Goal: Task Accomplishment & Management: Use online tool/utility

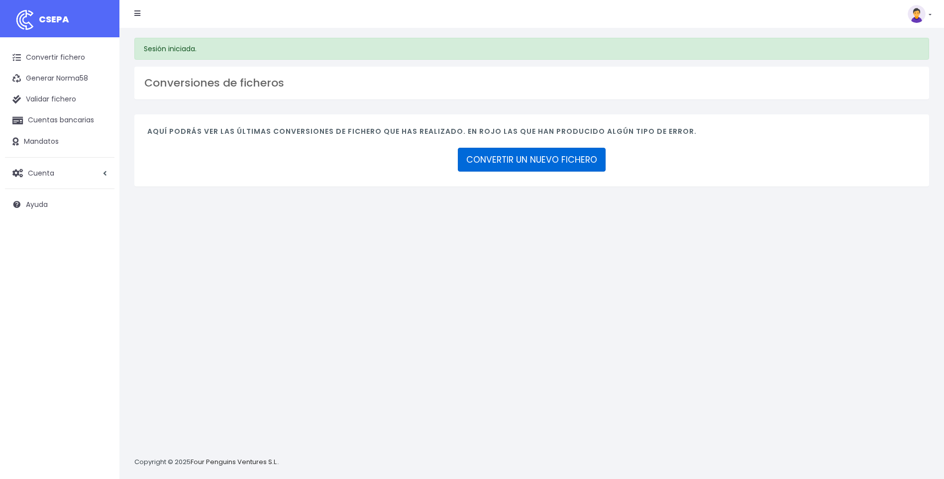
click at [517, 161] on link "CONVERTIR UN NUEVO FICHERO" at bounding box center [532, 160] width 148 height 24
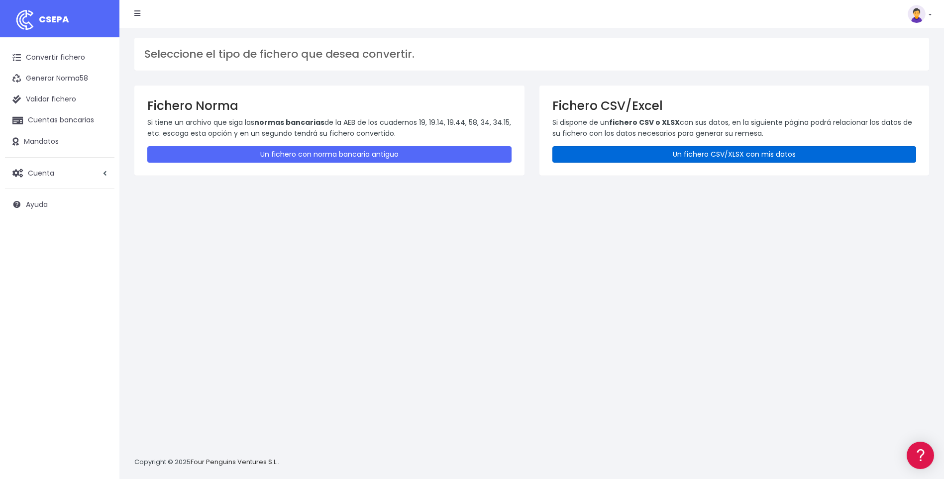
click at [677, 156] on link "Un fichero CSV/XLSX con mis datos" at bounding box center [735, 154] width 364 height 16
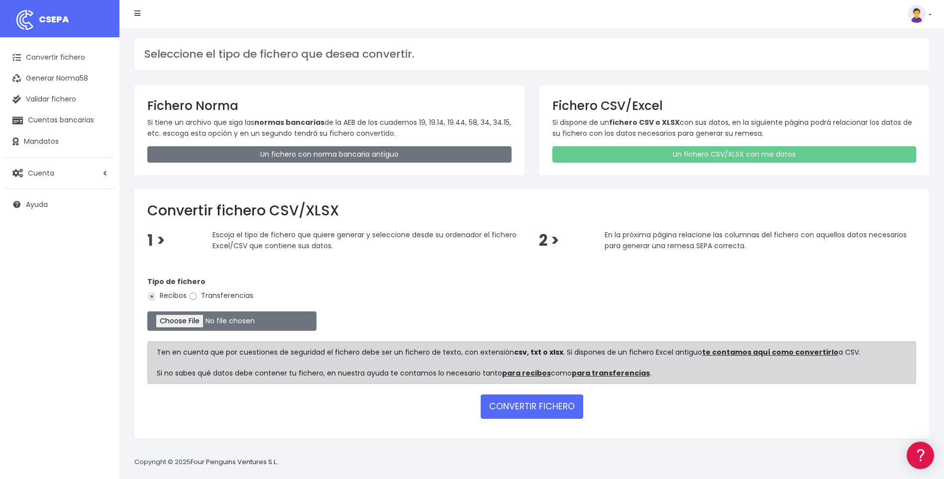
click at [193, 296] on input "Transferencias" at bounding box center [193, 296] width 9 height 9
radio input "true"
click at [195, 321] on input "file" at bounding box center [231, 321] width 169 height 19
type input "C:\fakepath\A12.csv"
click at [547, 408] on button "CONVERTIR FICHERO" at bounding box center [532, 407] width 103 height 24
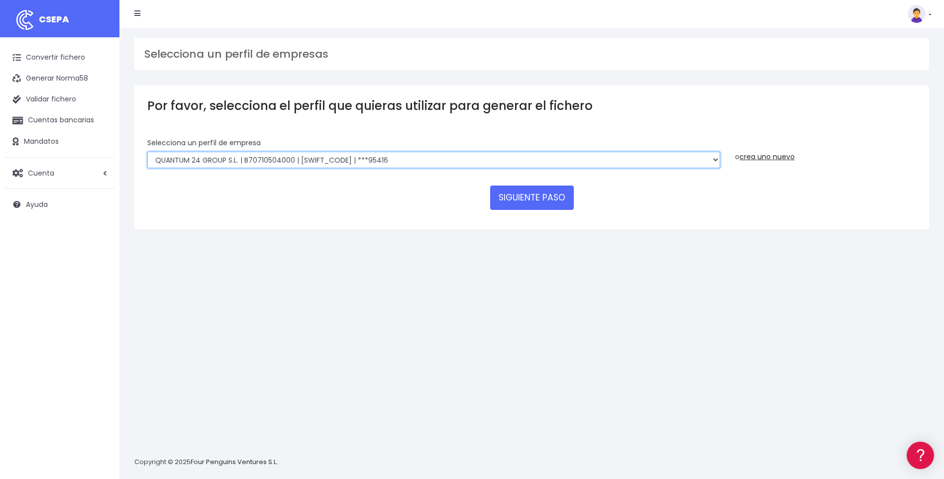
click at [712, 157] on select "SUCCESSFUL ERA S.L. | B98807027000 | BSABESBBXXX | ***33554 SERVICE FOR YOU S.L…" at bounding box center [433, 160] width 573 height 17
select select "2252"
click at [147, 152] on select "SUCCESSFUL ERA S.L. | B98807027000 | BSABESBBXXX | ***33554 SERVICE FOR YOU S.L…" at bounding box center [433, 160] width 573 height 17
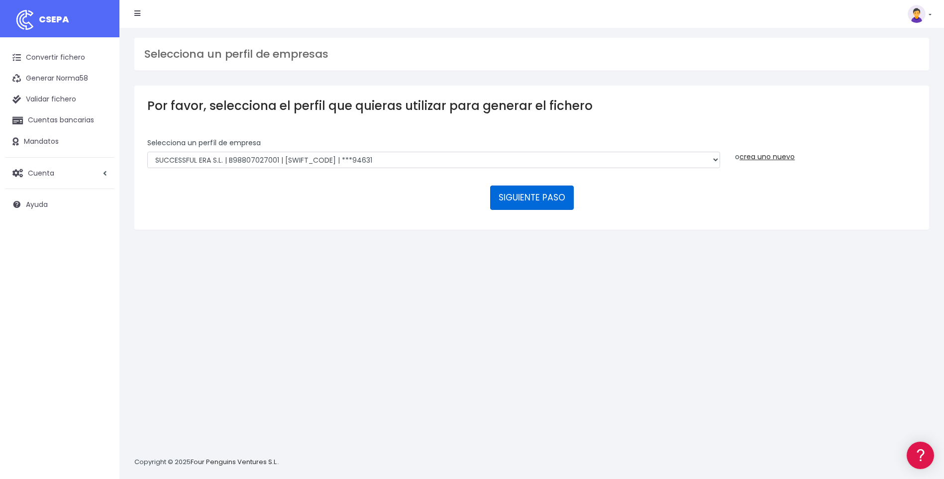
click at [529, 202] on button "SIGUIENTE PASO" at bounding box center [532, 198] width 84 height 24
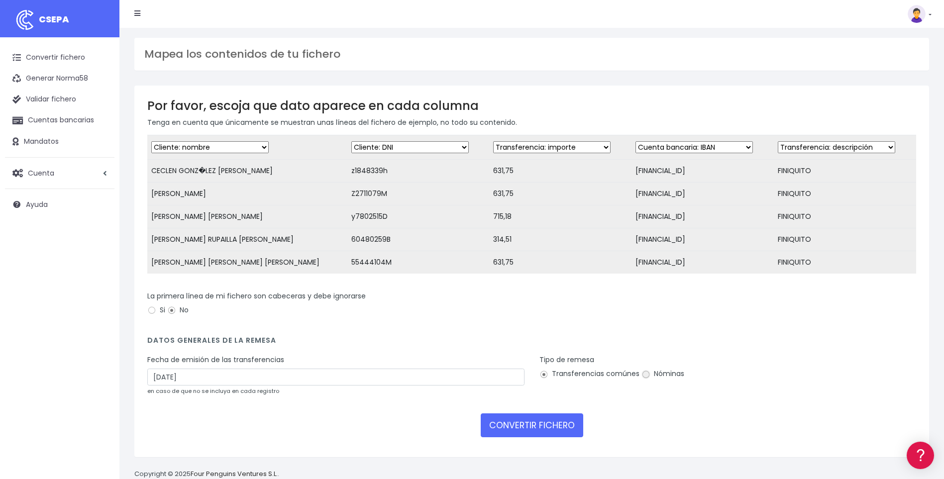
click at [643, 379] on input "Nóminas" at bounding box center [646, 374] width 9 height 9
radio input "true"
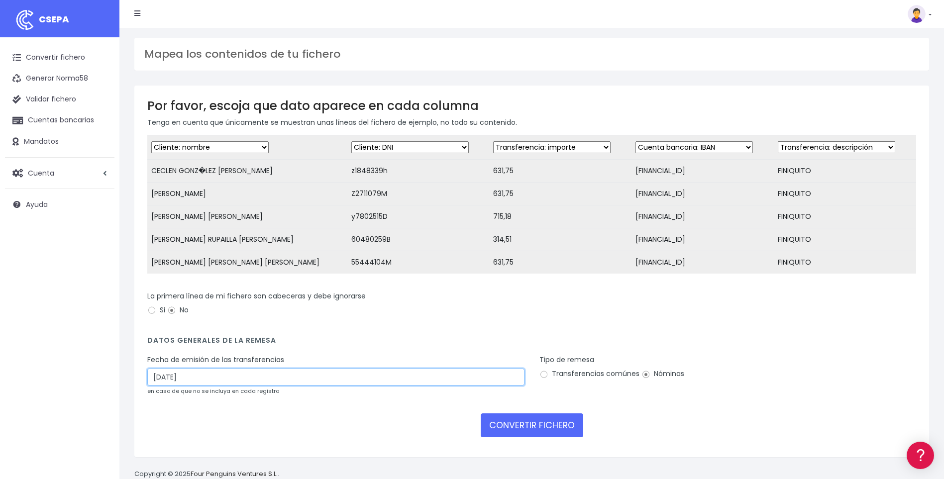
click at [163, 385] on input "26/09/2025" at bounding box center [335, 377] width 377 height 17
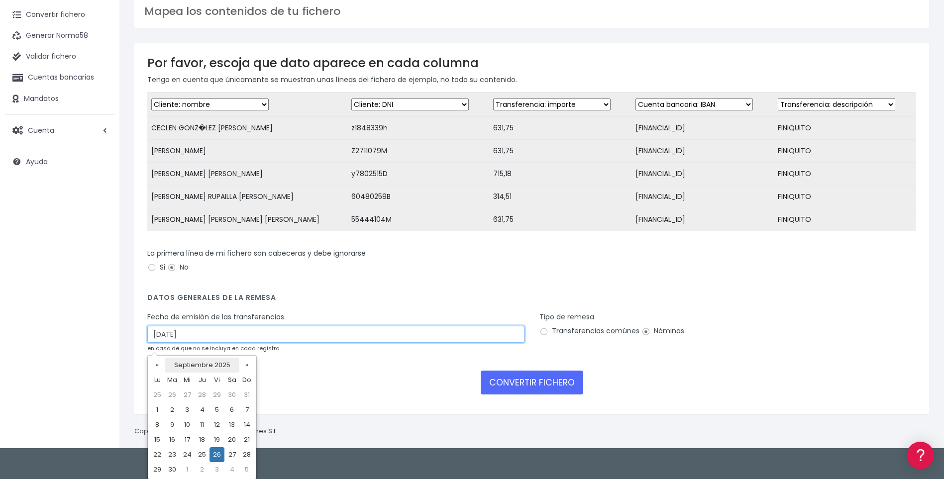
scroll to position [43, 0]
click at [188, 452] on td "24" at bounding box center [187, 454] width 15 height 15
type input "24/09/2025"
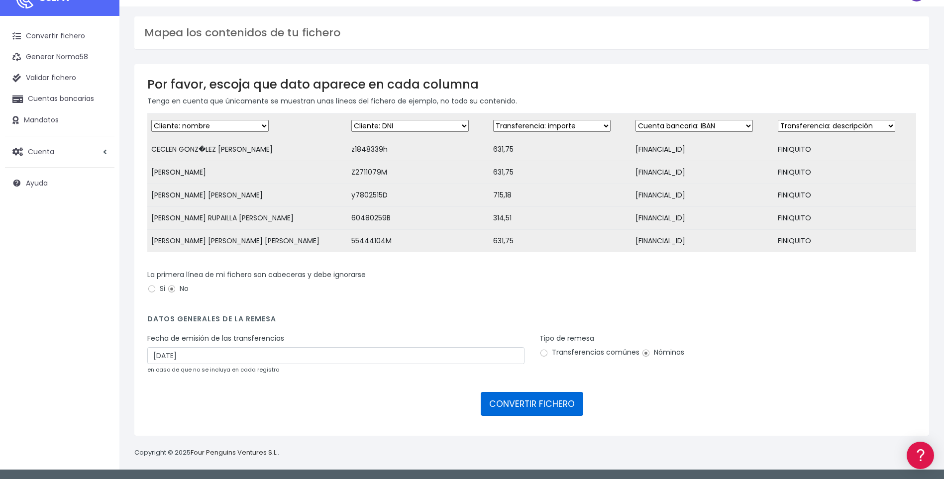
click at [508, 404] on button "CONVERTIR FICHERO" at bounding box center [532, 404] width 103 height 24
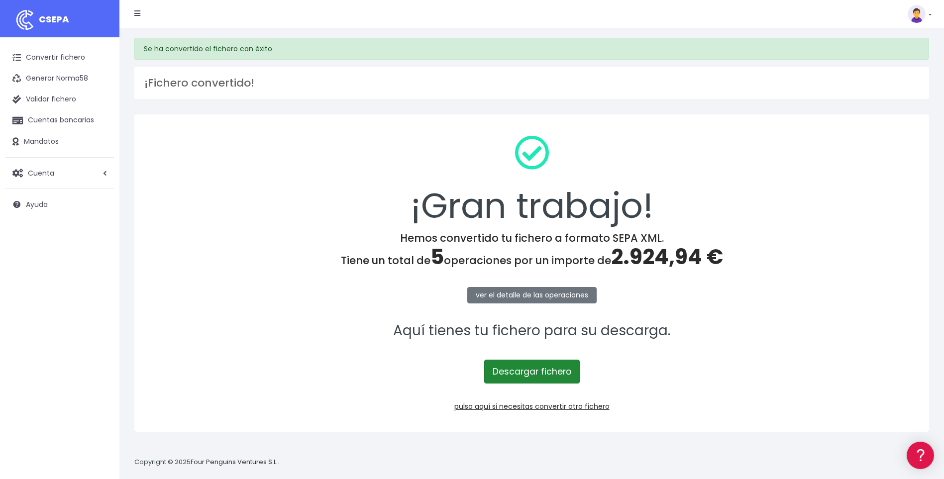
click at [522, 370] on link "Descargar fichero" at bounding box center [532, 372] width 96 height 24
